Goal: Check status

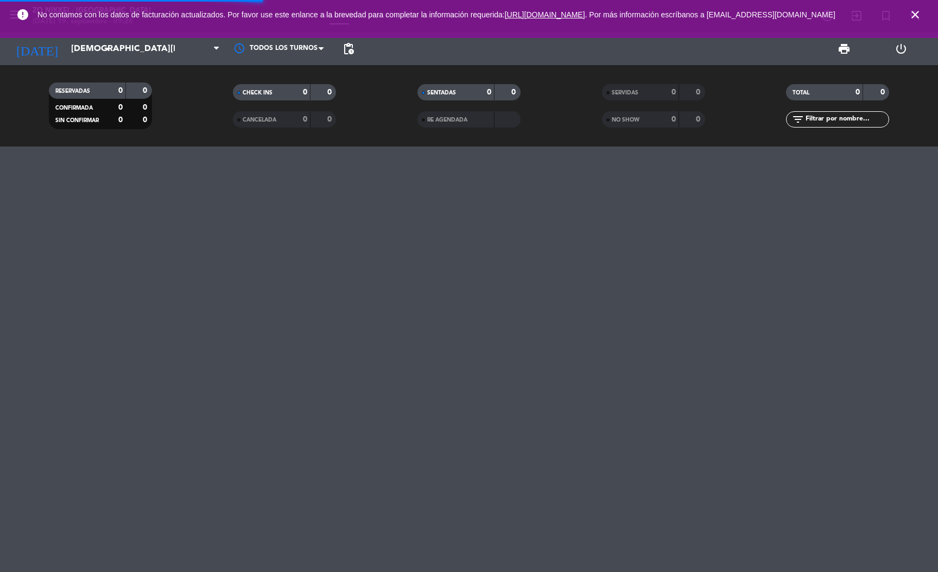
click at [915, 14] on icon "close" at bounding box center [914, 14] width 13 height 13
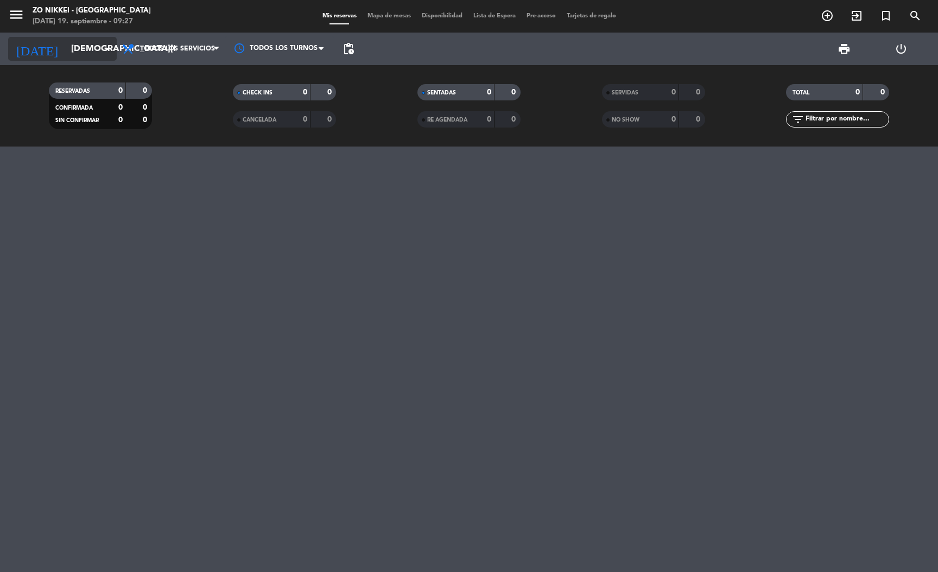
click at [103, 44] on icon "arrow_drop_down" at bounding box center [107, 48] width 13 height 13
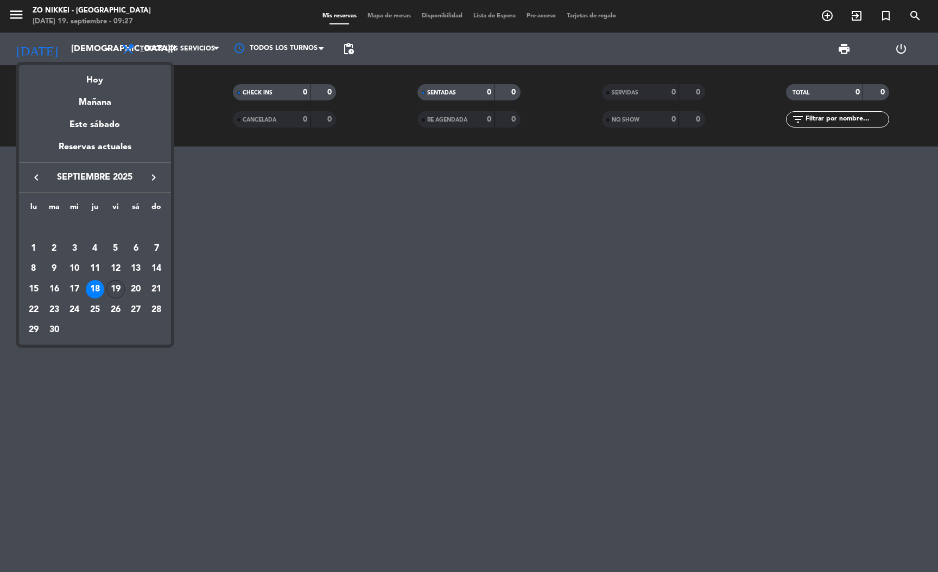
click at [105, 285] on td "19" at bounding box center [115, 289] width 21 height 21
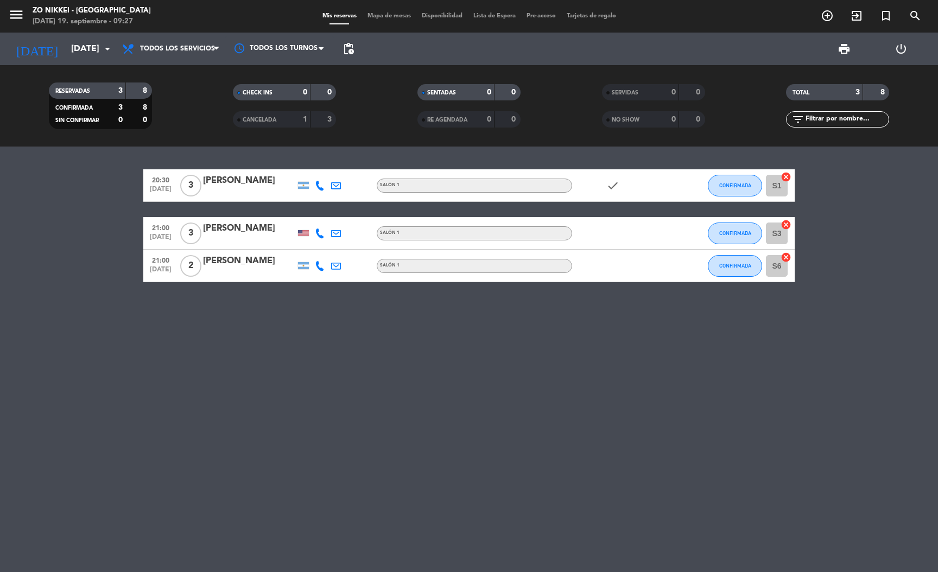
click at [318, 119] on div "3" at bounding box center [323, 119] width 21 height 12
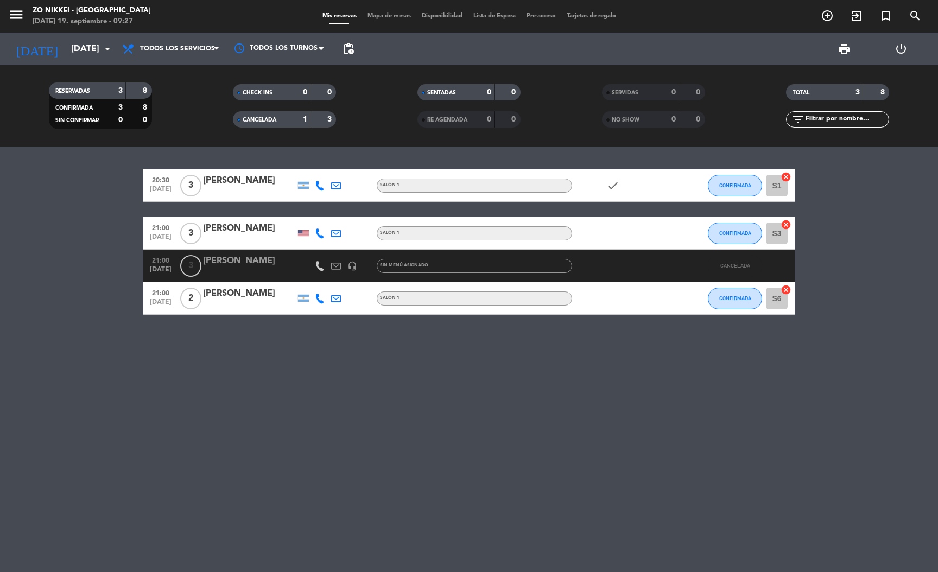
click at [318, 116] on div "3" at bounding box center [323, 119] width 21 height 12
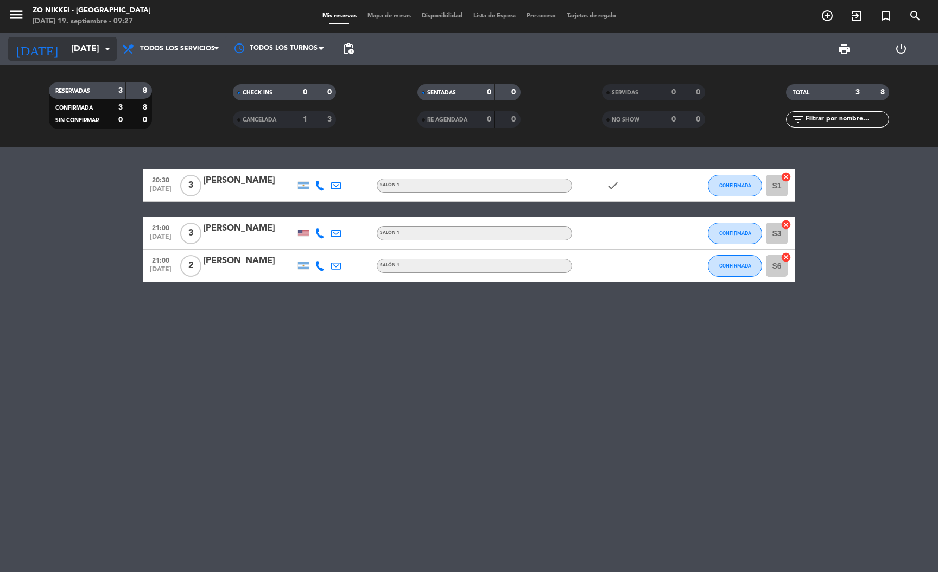
click at [87, 49] on input "[DATE]" at bounding box center [123, 49] width 114 height 21
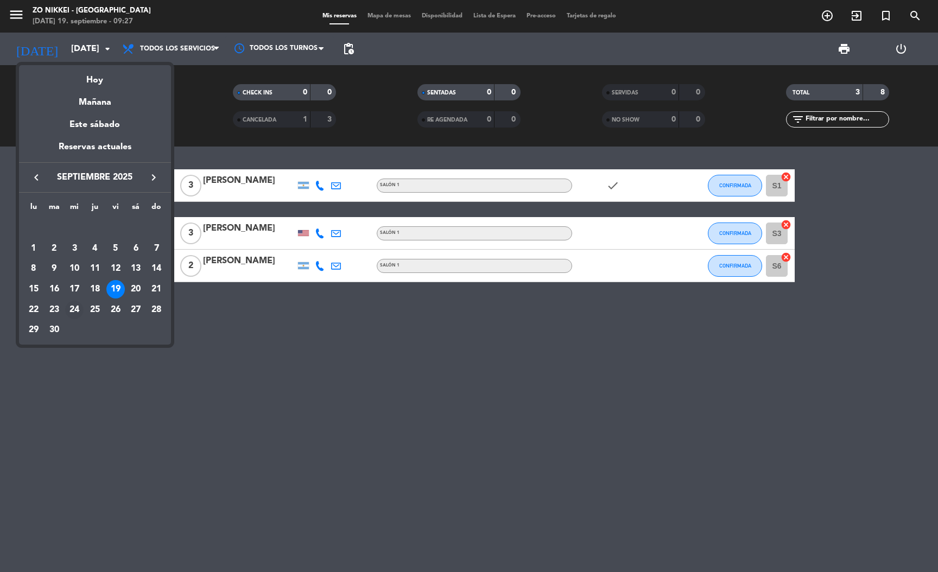
click at [74, 302] on div "24" at bounding box center [74, 310] width 18 height 18
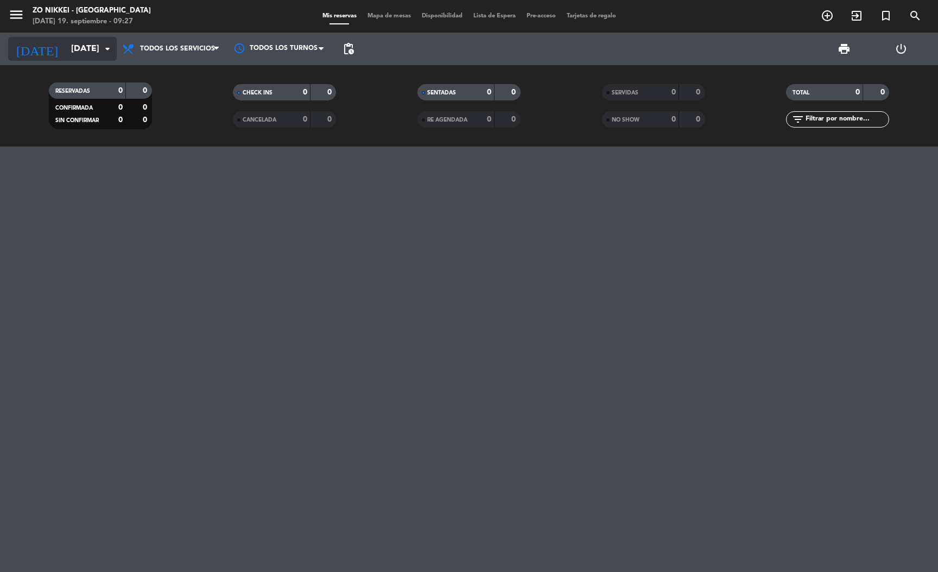
click at [90, 47] on input "[DATE]" at bounding box center [123, 49] width 114 height 21
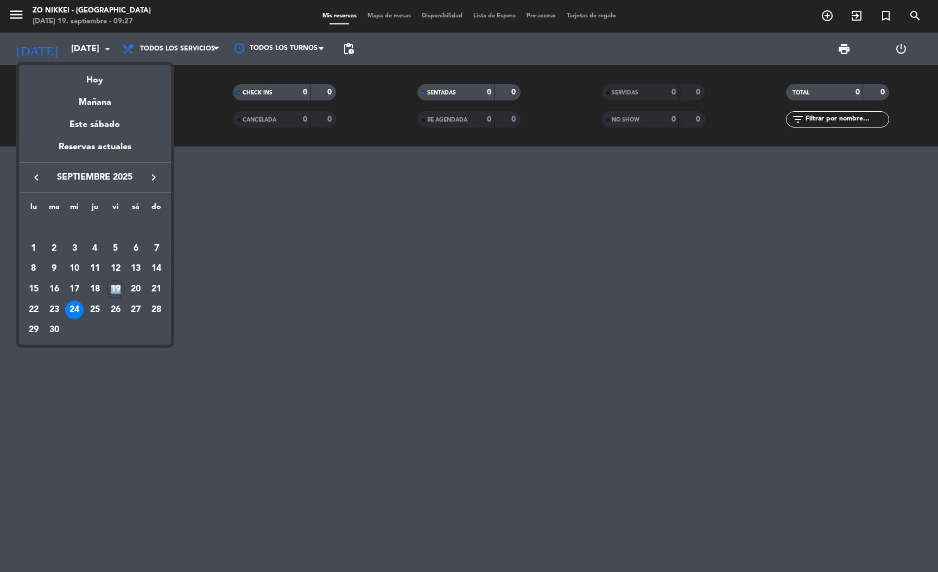
click at [124, 286] on td "19" at bounding box center [115, 289] width 21 height 21
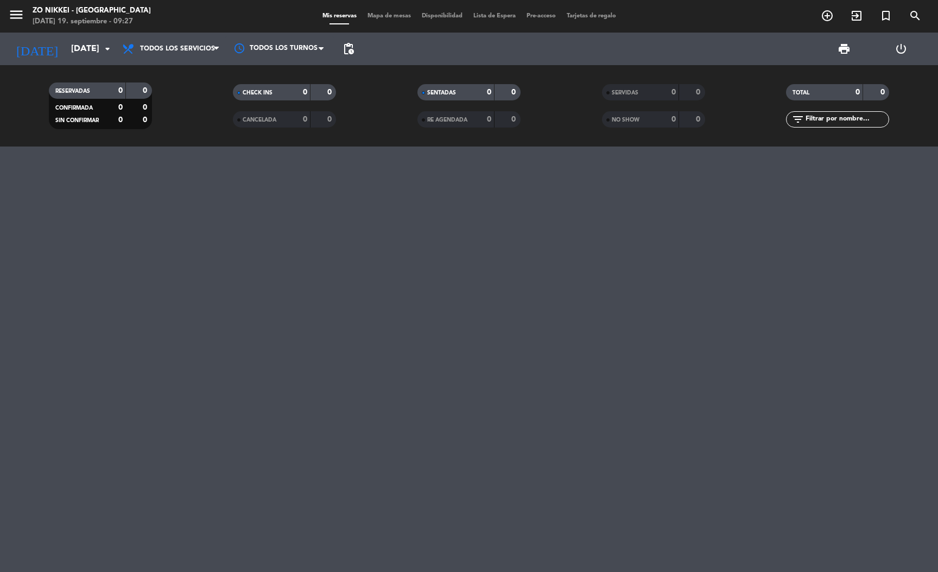
type input "[DATE]"
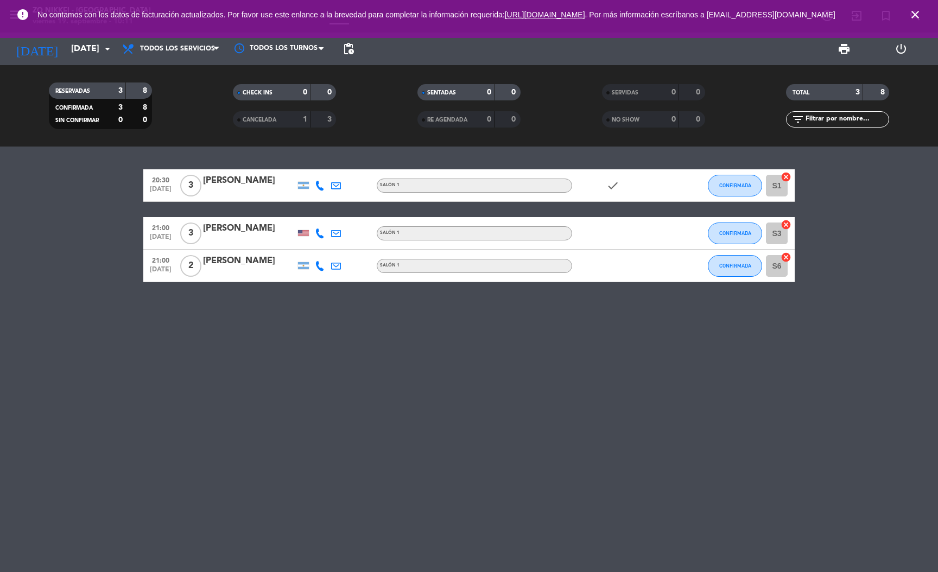
click at [585, 15] on link "[URL][DOMAIN_NAME]" at bounding box center [545, 14] width 80 height 9
click at [915, 20] on icon "close" at bounding box center [914, 14] width 13 height 13
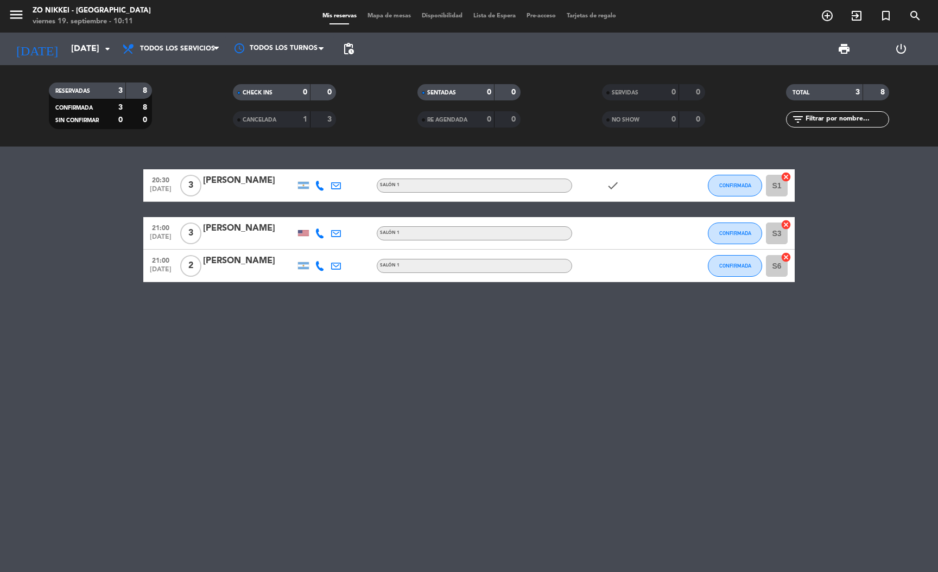
click at [300, 458] on div "20:30 [DATE] 3 [PERSON_NAME] Salón 1 check CONFIRMADA S1 cancel 21:00 [DATE] 3 …" at bounding box center [469, 358] width 938 height 425
